Goal: Task Accomplishment & Management: Manage account settings

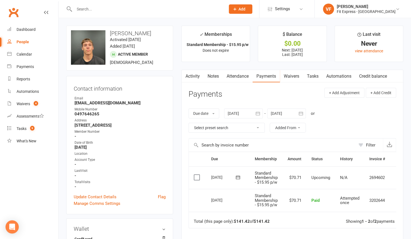
scroll to position [0, 0]
click at [27, 105] on div "Waivers" at bounding box center [24, 104] width 14 height 4
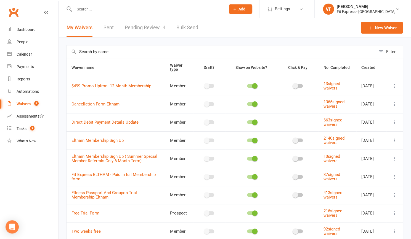
click at [147, 29] on link "Pending Review 4" at bounding box center [145, 27] width 41 height 19
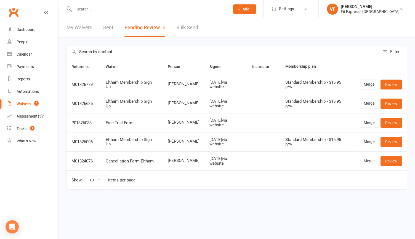
click at [136, 9] on input "text" at bounding box center [149, 9] width 153 height 8
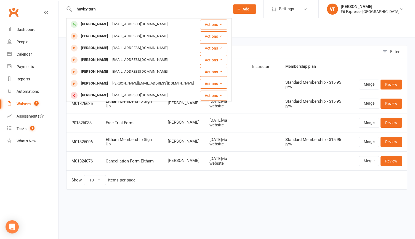
type input "hayley turn"
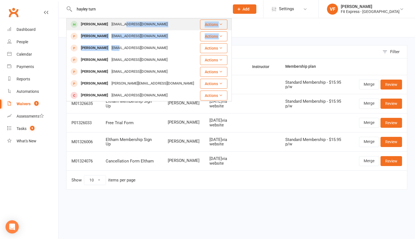
drag, startPoint x: 110, startPoint y: 47, endPoint x: 119, endPoint y: 20, distance: 28.8
click at [119, 20] on tbody "[PERSON_NAME] [EMAIL_ADDRESS][DOMAIN_NAME] Actions [PERSON_NAME] [EMAIL_ADDRESS…" at bounding box center [148, 136] width 165 height 237
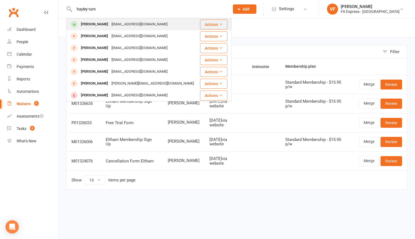
click at [119, 23] on div "[EMAIL_ADDRESS][DOMAIN_NAME]" at bounding box center [139, 24] width 59 height 8
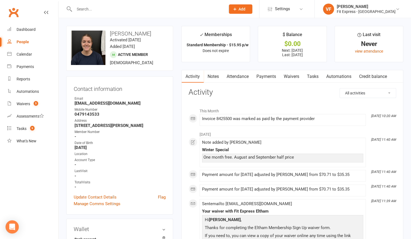
click at [268, 76] on link "Payments" at bounding box center [265, 76] width 27 height 13
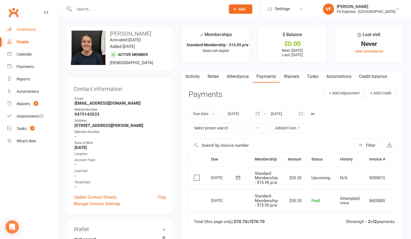
click at [33, 29] on div "Dashboard" at bounding box center [26, 29] width 19 height 4
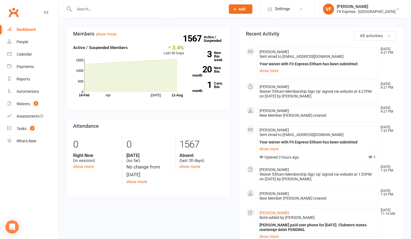
scroll to position [26, 0]
click at [85, 10] on input "text" at bounding box center [147, 9] width 149 height 8
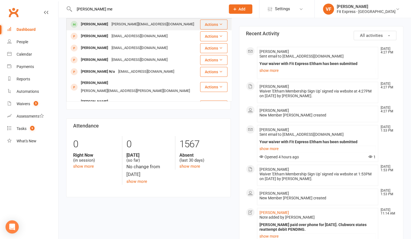
type input "[PERSON_NAME] me"
click at [111, 28] on div "[PERSON_NAME][EMAIL_ADDRESS][DOMAIN_NAME]" at bounding box center [153, 24] width 86 height 8
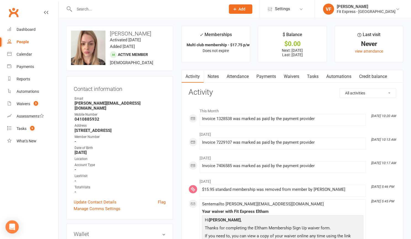
click at [269, 74] on link "Payments" at bounding box center [265, 76] width 27 height 13
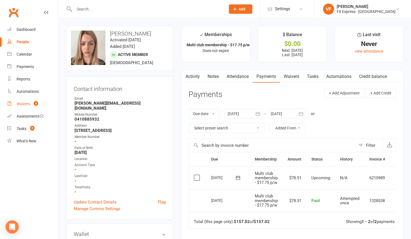
click at [29, 105] on div "Waivers" at bounding box center [24, 104] width 14 height 4
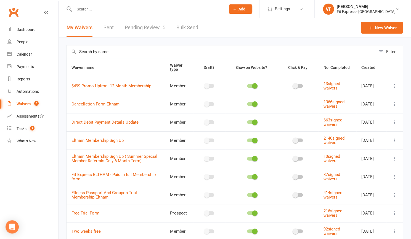
click at [131, 28] on link "Pending Review 5" at bounding box center [145, 27] width 41 height 19
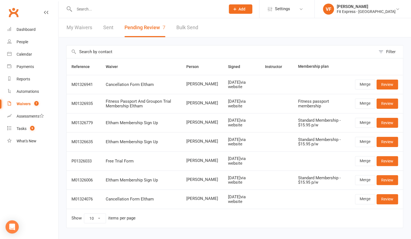
click at [171, 14] on div at bounding box center [143, 9] width 155 height 18
click at [157, 11] on input "text" at bounding box center [147, 9] width 149 height 8
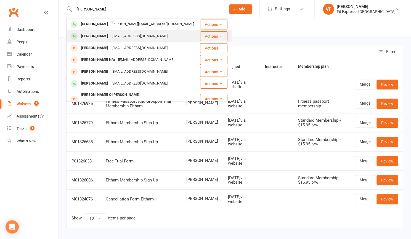
type input "[PERSON_NAME]"
click at [115, 37] on div "[EMAIL_ADDRESS][DOMAIN_NAME]" at bounding box center [139, 36] width 59 height 8
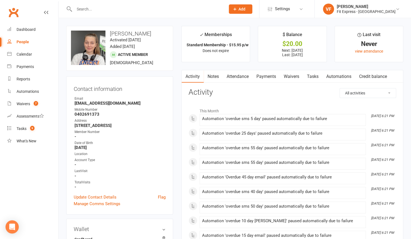
click at [263, 76] on link "Payments" at bounding box center [265, 76] width 27 height 13
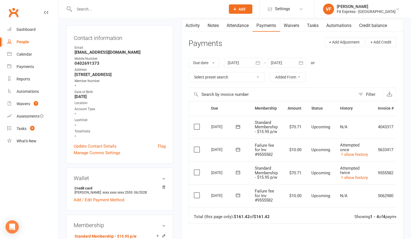
scroll to position [51, 0]
click at [257, 61] on icon "button" at bounding box center [257, 63] width 4 height 4
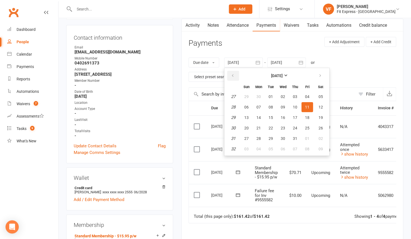
click at [237, 76] on button "button" at bounding box center [233, 76] width 12 height 10
click at [271, 107] on span "08" at bounding box center [270, 107] width 4 height 4
type input "[DATE]"
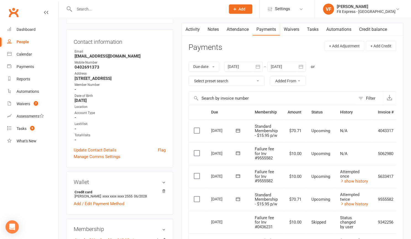
scroll to position [47, 0]
click at [103, 12] on input "text" at bounding box center [147, 9] width 149 height 8
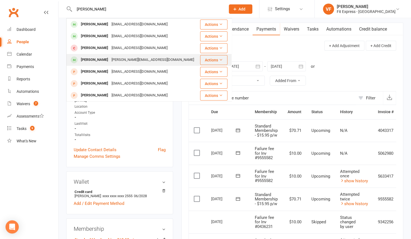
type input "[PERSON_NAME]"
click at [128, 60] on div "[PERSON_NAME][EMAIL_ADDRESS][DOMAIN_NAME]" at bounding box center [153, 60] width 86 height 8
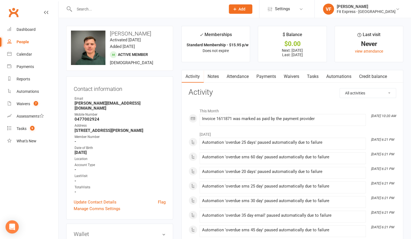
click at [272, 78] on link "Payments" at bounding box center [265, 76] width 27 height 13
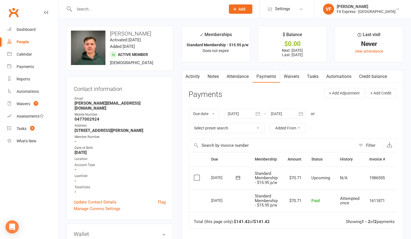
click at [149, 9] on input "text" at bounding box center [147, 9] width 149 height 8
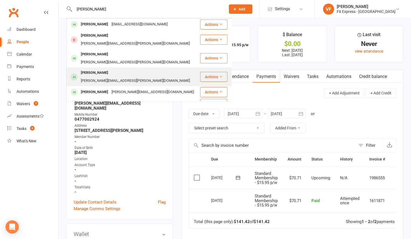
type input "[PERSON_NAME]"
click at [113, 77] on div "[PERSON_NAME][EMAIL_ADDRESS][PERSON_NAME][DOMAIN_NAME]" at bounding box center [135, 81] width 112 height 8
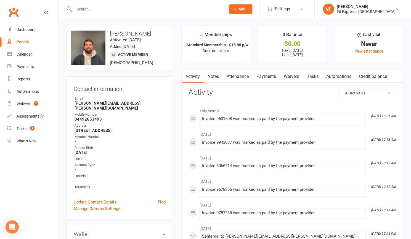
click at [268, 77] on link "Payments" at bounding box center [265, 76] width 27 height 13
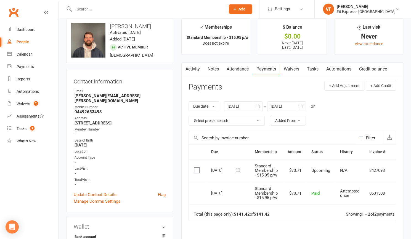
scroll to position [8, 0]
click at [262, 109] on button "button" at bounding box center [258, 106] width 10 height 10
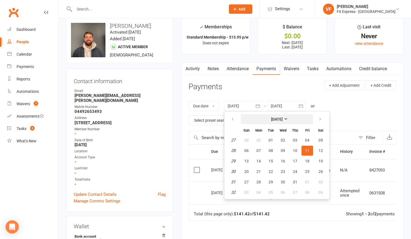
click at [248, 120] on button "[DATE]" at bounding box center [276, 119] width 72 height 10
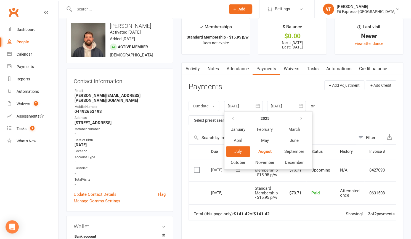
click at [240, 118] on th at bounding box center [238, 118] width 24 height 10
click at [239, 118] on button "button" at bounding box center [233, 119] width 12 height 10
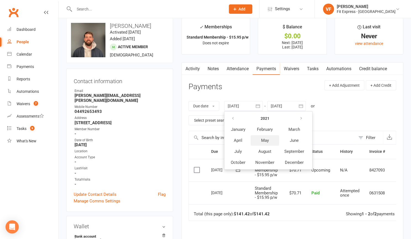
click at [268, 141] on span "May" at bounding box center [265, 140] width 8 height 5
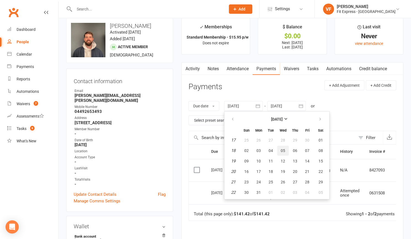
click at [277, 148] on button "05" at bounding box center [283, 151] width 12 height 10
type input "[DATE]"
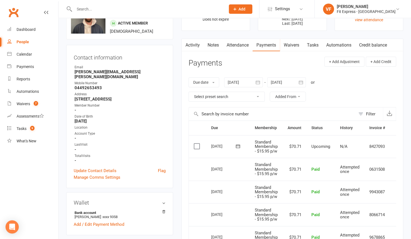
scroll to position [0, 0]
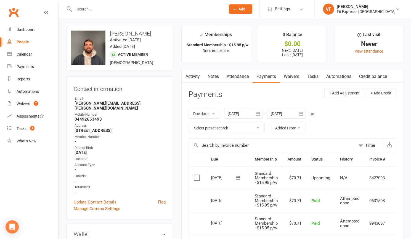
click at [119, 13] on input "text" at bounding box center [147, 9] width 149 height 8
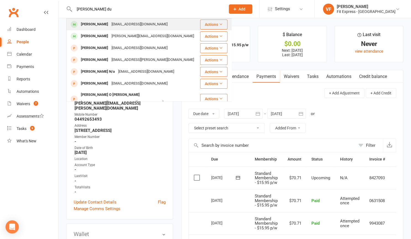
type input "[PERSON_NAME] du"
click at [114, 23] on div "[EMAIL_ADDRESS][DOMAIN_NAME]" at bounding box center [139, 24] width 59 height 8
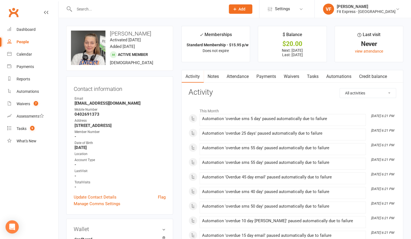
click at [268, 75] on link "Payments" at bounding box center [265, 76] width 27 height 13
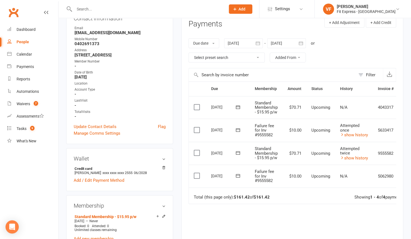
scroll to position [72, 0]
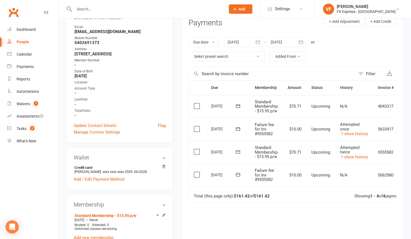
click at [256, 42] on icon "button" at bounding box center [257, 42] width 4 height 4
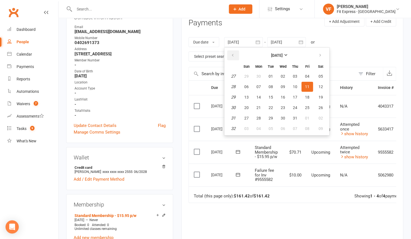
click at [233, 55] on icon "button" at bounding box center [233, 55] width 4 height 4
click at [266, 80] on button "03" at bounding box center [271, 76] width 12 height 10
type input "[DATE]"
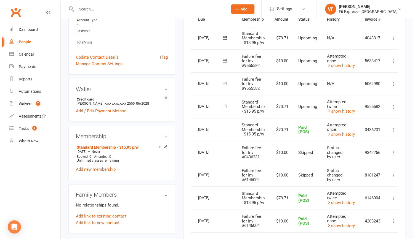
scroll to position [0, 20]
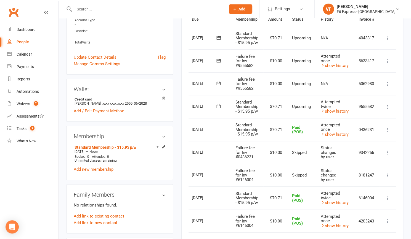
click at [387, 106] on icon at bounding box center [387, 107] width 6 height 6
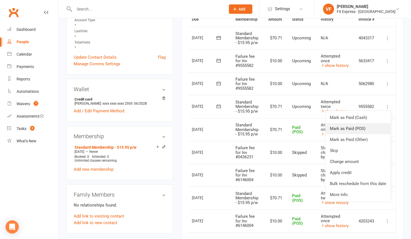
click at [368, 127] on link "Mark as Paid (POS)" at bounding box center [357, 128] width 65 height 11
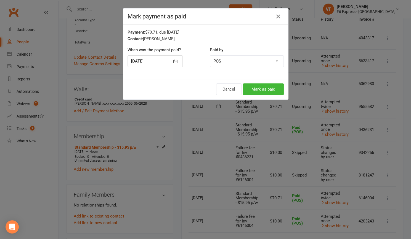
scroll to position [0, 17]
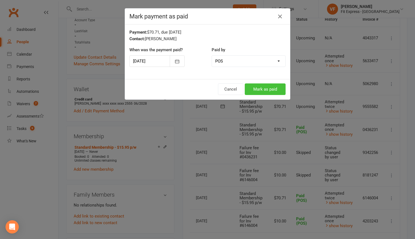
click at [274, 90] on button "Mark as paid" at bounding box center [265, 90] width 41 height 12
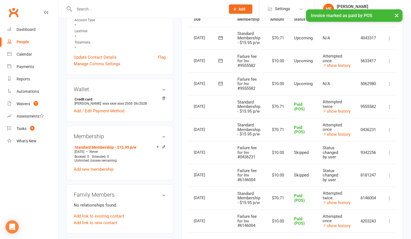
click at [390, 85] on icon at bounding box center [389, 84] width 6 height 6
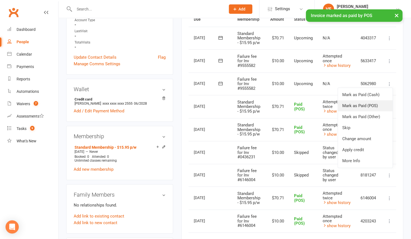
click at [370, 103] on link "Mark as Paid (POS)" at bounding box center [365, 105] width 55 height 11
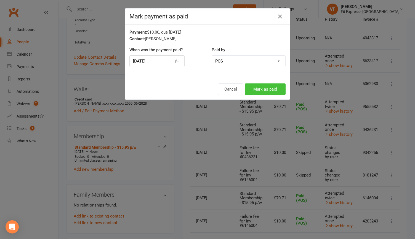
click at [272, 89] on button "Mark as paid" at bounding box center [265, 90] width 41 height 12
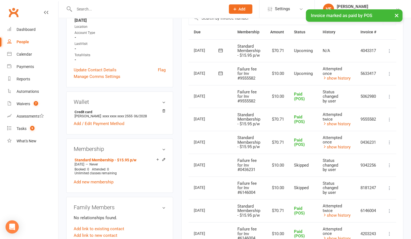
scroll to position [127, 0]
click at [390, 97] on icon at bounding box center [389, 97] width 6 height 6
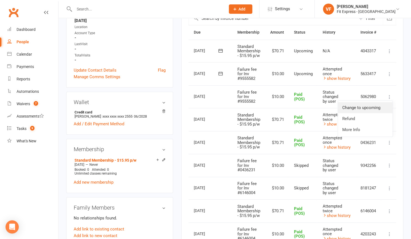
click at [373, 109] on link "Change to upcoming" at bounding box center [365, 107] width 55 height 11
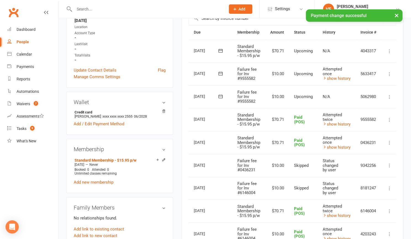
click at [392, 73] on icon at bounding box center [389, 74] width 6 height 6
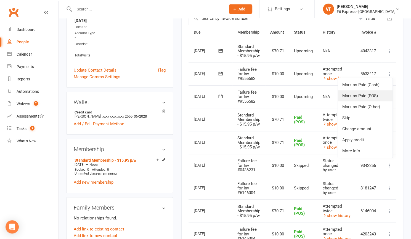
click at [375, 94] on link "Mark as Paid (POS)" at bounding box center [365, 95] width 55 height 11
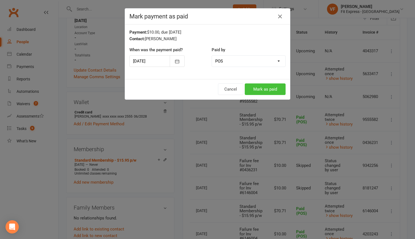
click at [272, 87] on button "Mark as paid" at bounding box center [265, 90] width 41 height 12
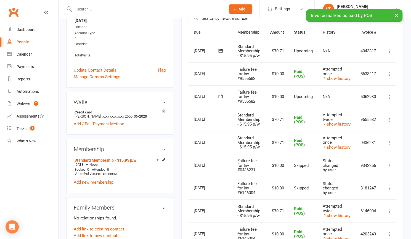
click at [388, 95] on icon at bounding box center [389, 97] width 6 height 6
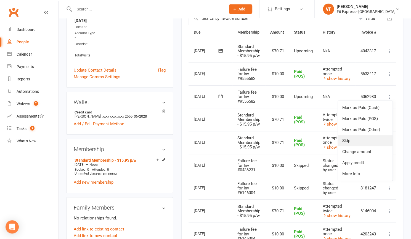
click at [361, 139] on link "Skip" at bounding box center [365, 140] width 55 height 11
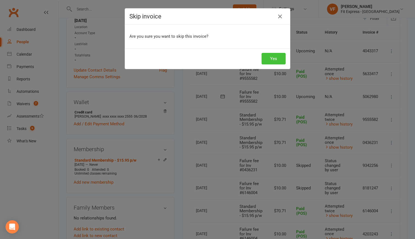
click at [271, 58] on button "Yes" at bounding box center [273, 59] width 24 height 12
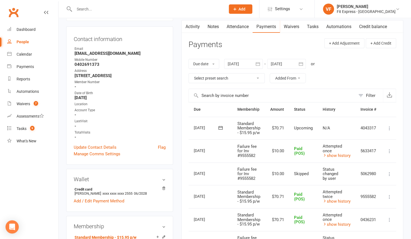
scroll to position [0, 0]
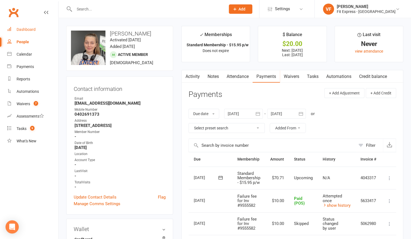
click at [20, 32] on div "Dashboard" at bounding box center [26, 29] width 19 height 4
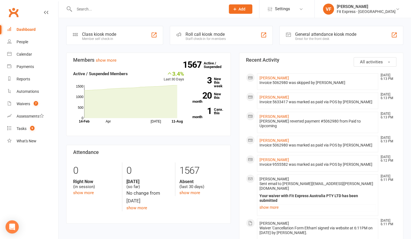
click at [138, 7] on input "text" at bounding box center [147, 9] width 149 height 8
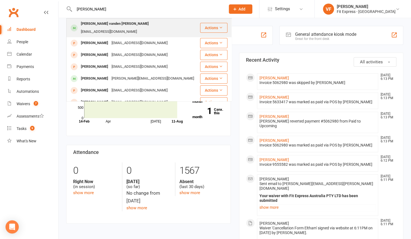
type input "[PERSON_NAME]"
click at [134, 28] on div "[EMAIL_ADDRESS][DOMAIN_NAME]" at bounding box center [108, 32] width 59 height 8
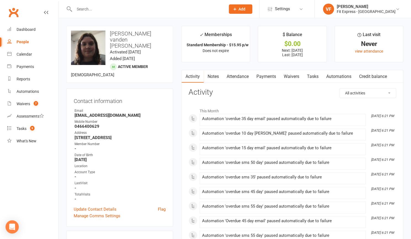
click at [260, 77] on link "Payments" at bounding box center [265, 76] width 27 height 13
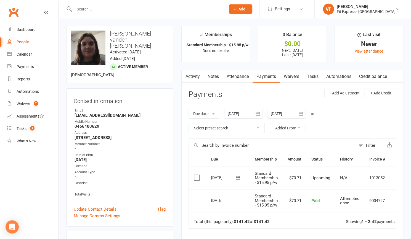
click at [259, 114] on icon "button" at bounding box center [258, 114] width 6 height 6
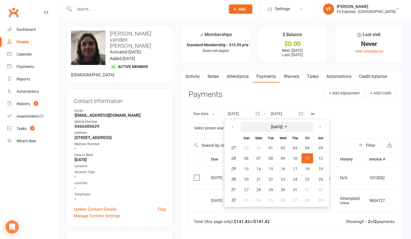
click at [250, 125] on button "[DATE]" at bounding box center [276, 127] width 72 height 10
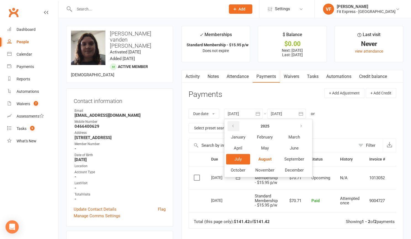
click at [237, 125] on button "button" at bounding box center [233, 126] width 12 height 10
click at [258, 150] on button "May" at bounding box center [264, 148] width 28 height 10
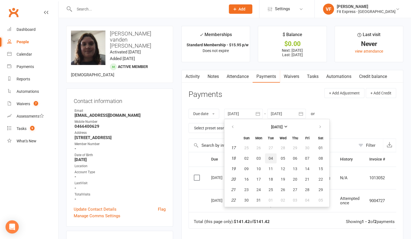
click at [273, 156] on button "04" at bounding box center [271, 159] width 12 height 10
type input "[DATE]"
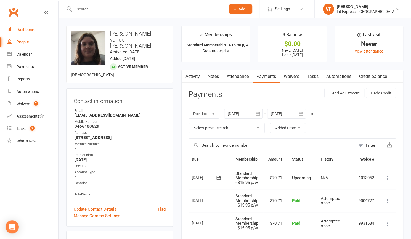
click at [35, 28] on link "Dashboard" at bounding box center [32, 29] width 51 height 12
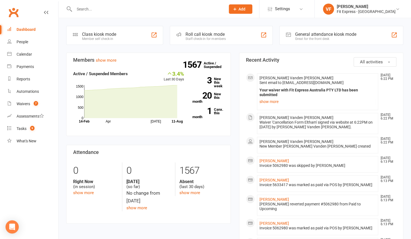
click at [103, 6] on input "text" at bounding box center [147, 9] width 149 height 8
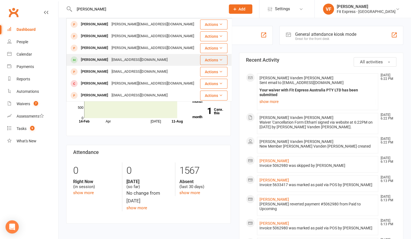
type input "[PERSON_NAME]"
click at [110, 58] on div "[EMAIL_ADDRESS][DOMAIN_NAME]" at bounding box center [139, 60] width 59 height 8
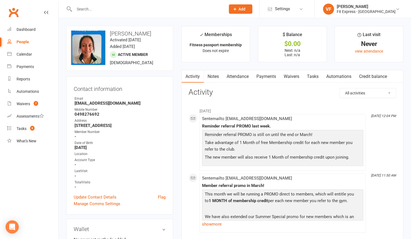
click at [268, 78] on link "Payments" at bounding box center [265, 76] width 27 height 13
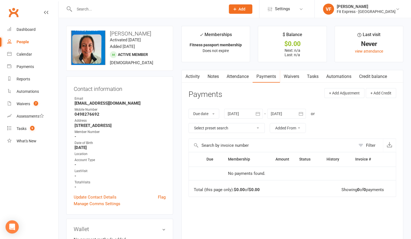
click at [257, 114] on icon "button" at bounding box center [258, 114] width 6 height 6
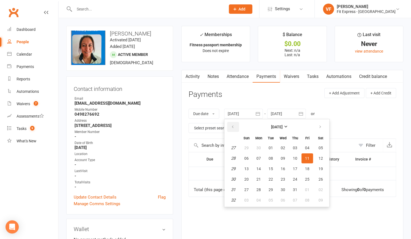
click at [232, 127] on icon "button" at bounding box center [233, 127] width 4 height 4
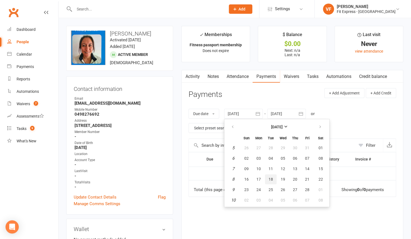
click at [273, 184] on button "18" at bounding box center [271, 180] width 12 height 10
type input "[DATE]"
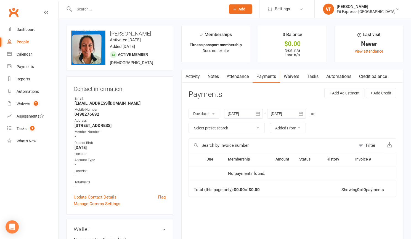
click at [259, 114] on icon "button" at bounding box center [258, 114] width 6 height 6
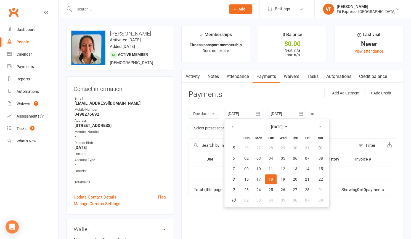
click at [237, 97] on header "Payments + Add Adjustment + Add Credit" at bounding box center [291, 95] width 207 height 15
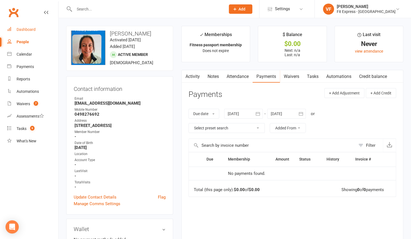
click at [27, 31] on div "Dashboard" at bounding box center [26, 29] width 19 height 4
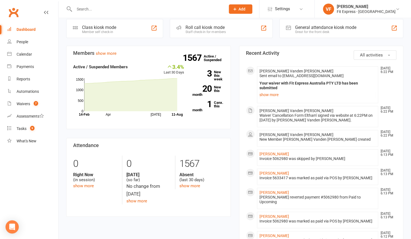
scroll to position [7, 0]
